Goal: Information Seeking & Learning: Learn about a topic

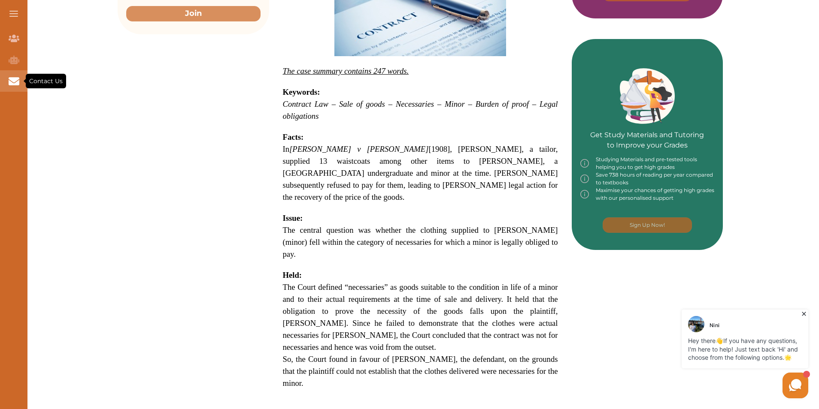
scroll to position [300, 0]
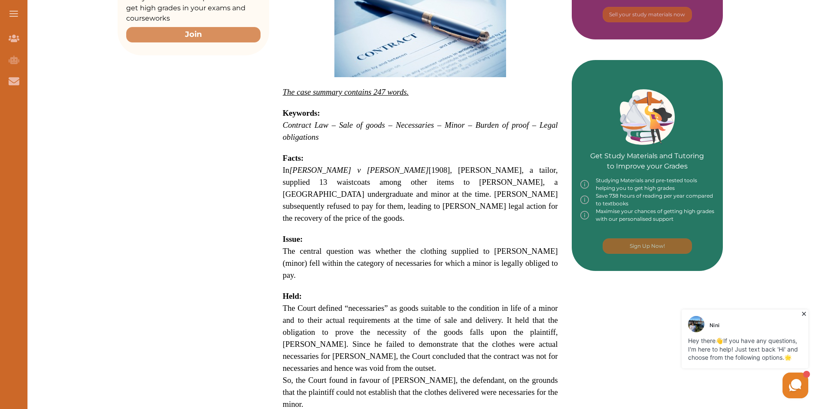
click at [459, 282] on p at bounding box center [420, 286] width 275 height 9
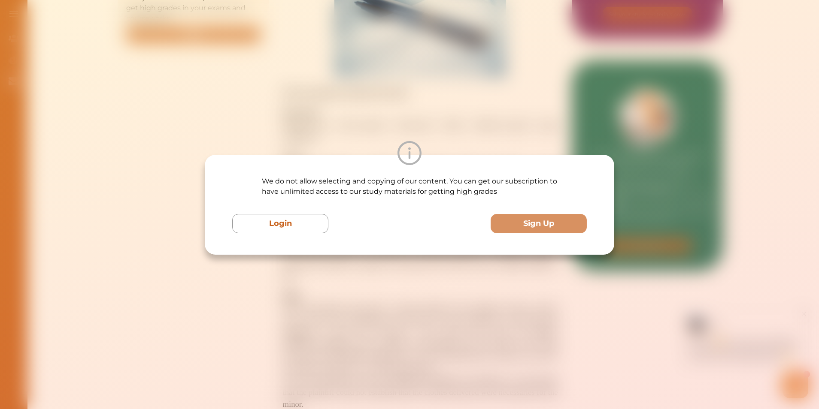
click at [290, 239] on div "We do not allow selecting and copying of our content. You can get our subscript…" at bounding box center [409, 205] width 409 height 100
click at [391, 51] on div "We do not allow selecting and copying of our content. You can get our subscript…" at bounding box center [409, 204] width 819 height 409
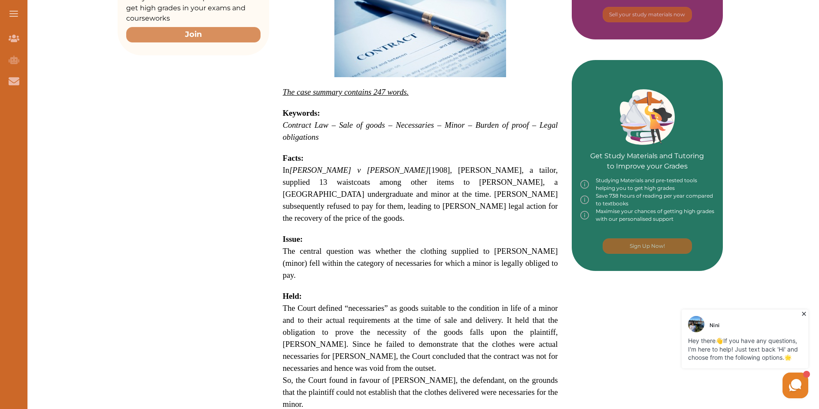
click at [450, 188] on p "In [PERSON_NAME] v [GEOGRAPHIC_DATA] [1908], [PERSON_NAME], a tailor, supplied …" at bounding box center [420, 194] width 275 height 60
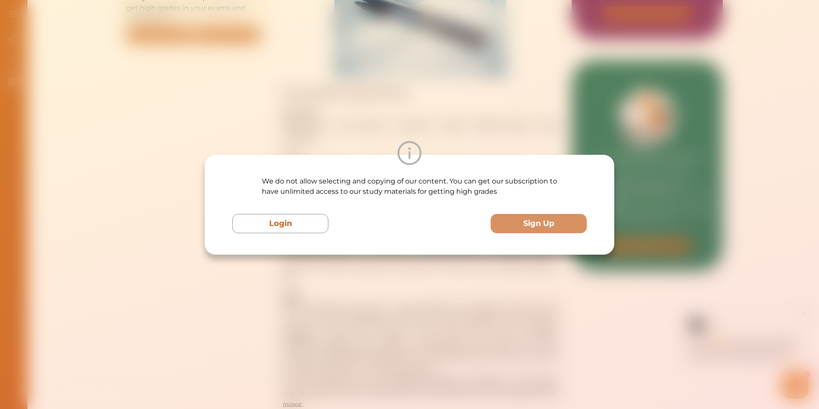
click at [515, 109] on div "We do not allow selecting and copying of our content. You can get our subscript…" at bounding box center [409, 204] width 819 height 409
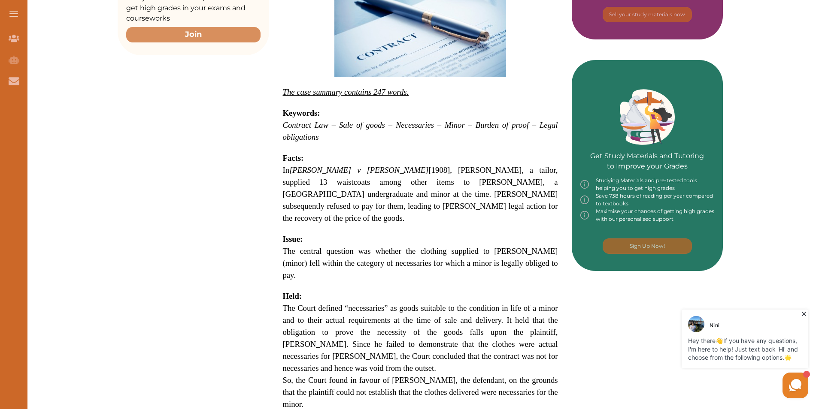
click at [439, 304] on span "The Court defined “necessaries” as goods suitable to the condition in life of a…" at bounding box center [420, 338] width 275 height 69
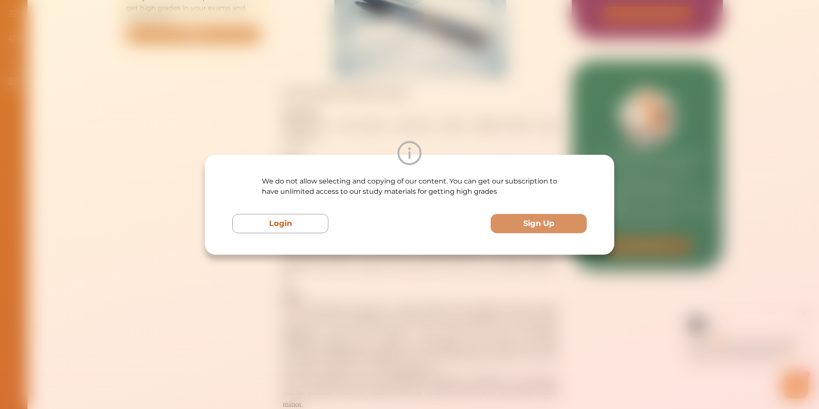
click at [497, 110] on div "We do not allow selecting and copying of our content. You can get our subscript…" at bounding box center [409, 204] width 819 height 409
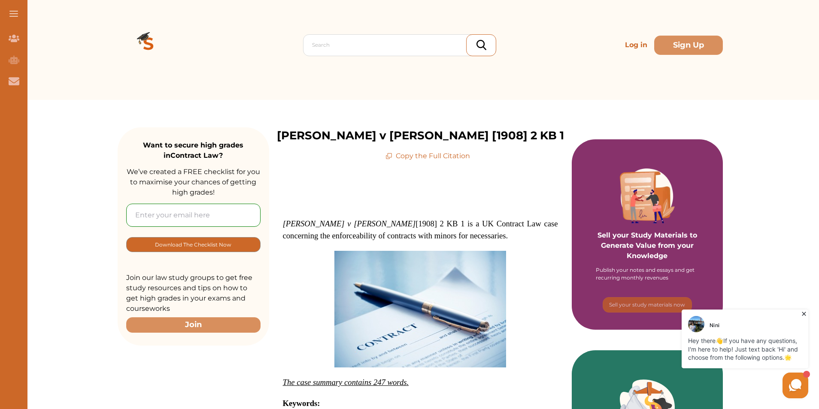
scroll to position [0, 0]
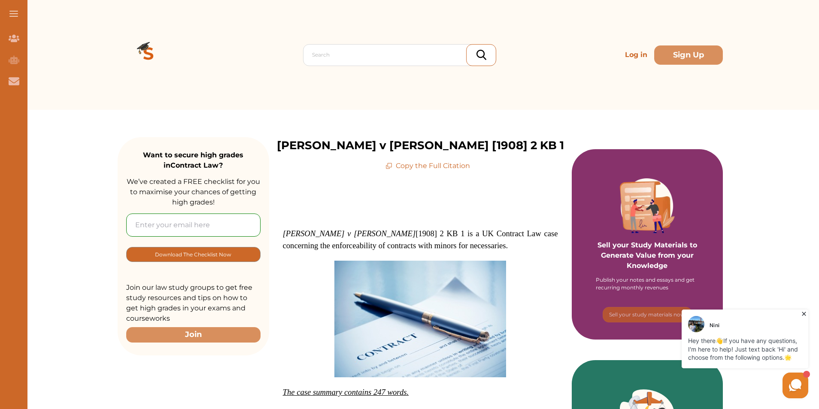
click at [8, 18] on button at bounding box center [13, 13] width 27 height 27
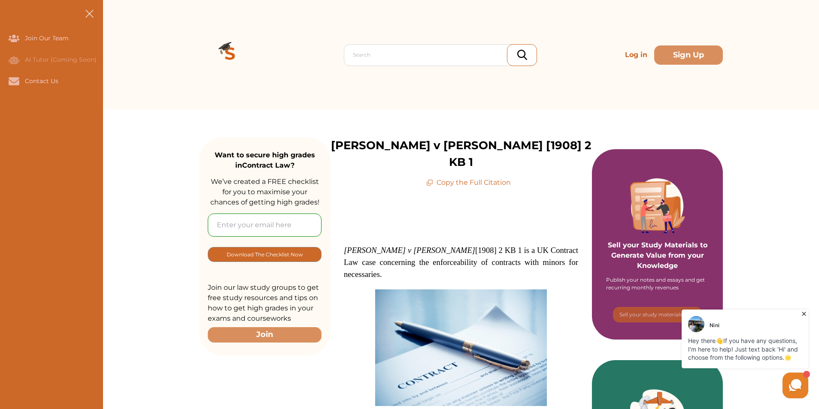
click at [85, 15] on button at bounding box center [89, 13] width 27 height 27
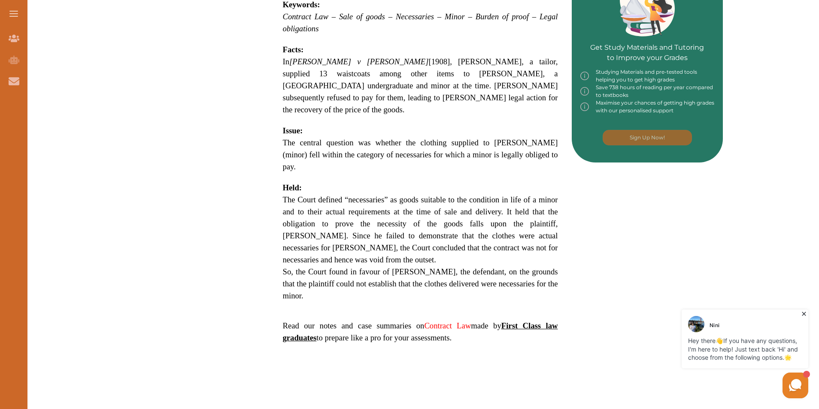
scroll to position [429, 0]
